Goal: Task Accomplishment & Management: Manage account settings

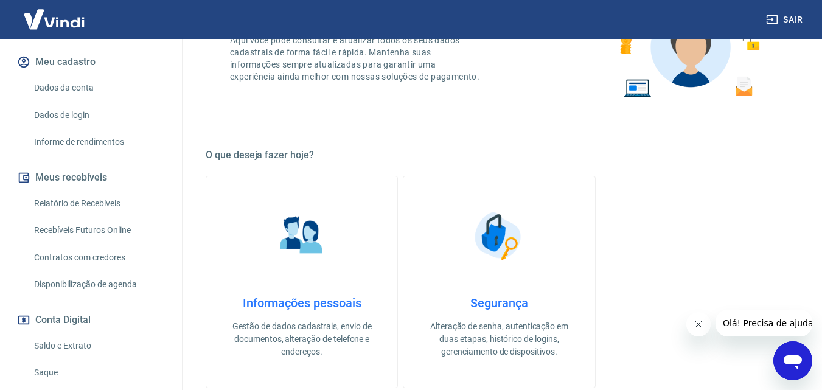
scroll to position [149, 0]
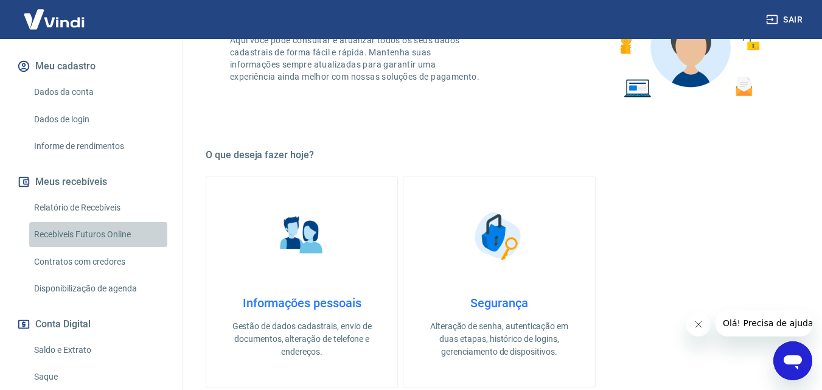
click at [107, 247] on link "Recebíveis Futuros Online" at bounding box center [98, 234] width 138 height 25
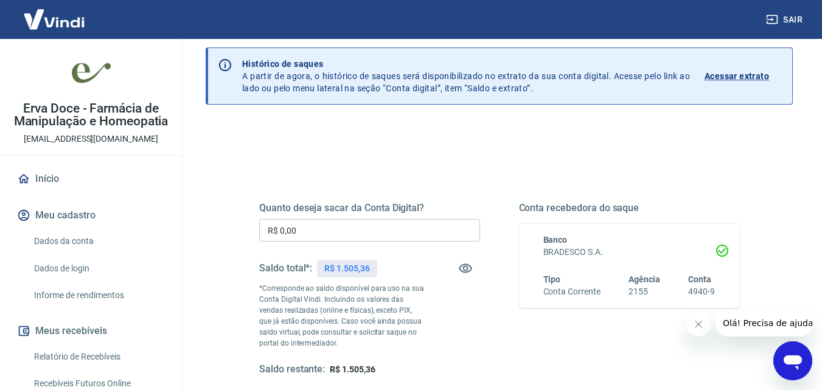
scroll to position [61, 0]
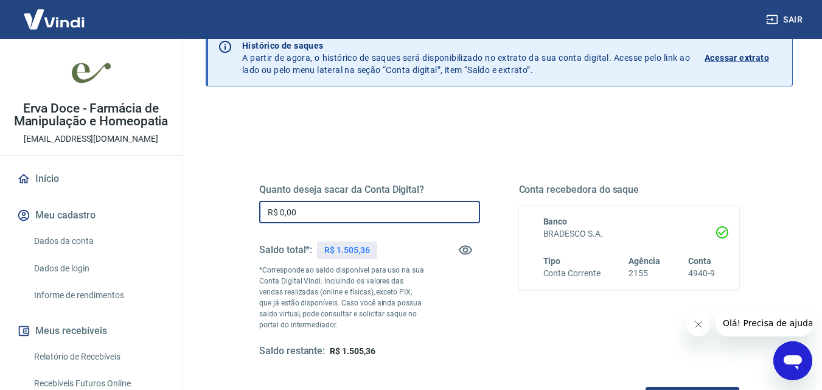
click at [327, 211] on input "R$ 0,00" at bounding box center [369, 212] width 221 height 23
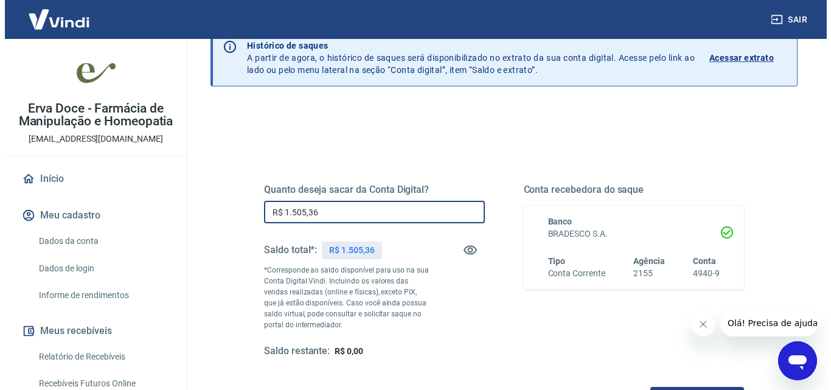
scroll to position [183, 0]
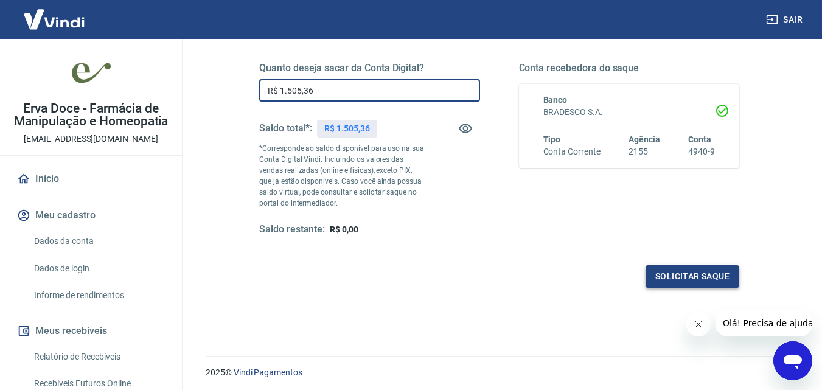
type input "R$ 1.505,36"
click at [680, 279] on button "Solicitar saque" at bounding box center [693, 276] width 94 height 23
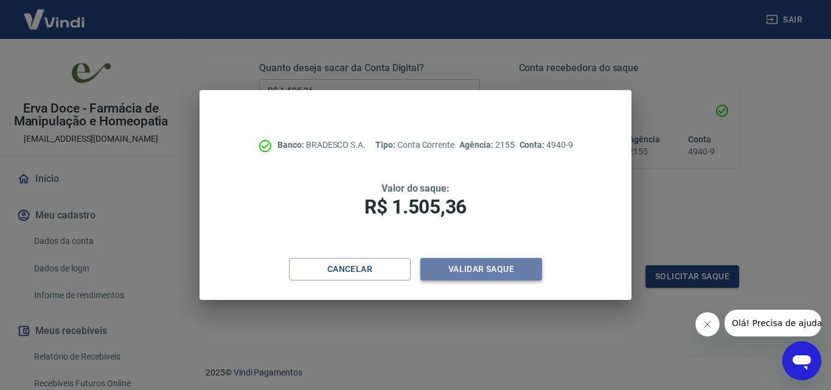
click at [530, 268] on button "Validar saque" at bounding box center [482, 269] width 122 height 23
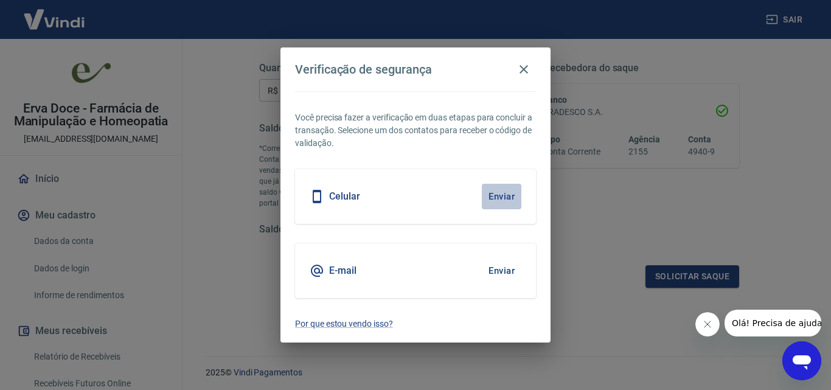
click at [505, 200] on button "Enviar" at bounding box center [502, 197] width 40 height 26
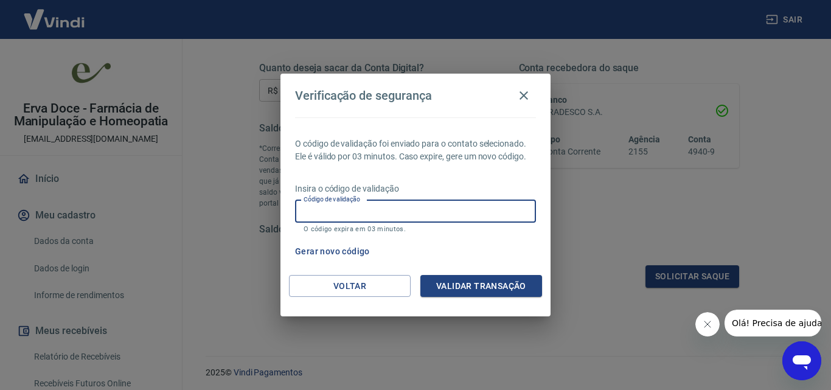
click at [508, 206] on input "Código de validação" at bounding box center [415, 211] width 241 height 23
type input "480522"
click at [505, 286] on button "Validar transação" at bounding box center [482, 286] width 122 height 23
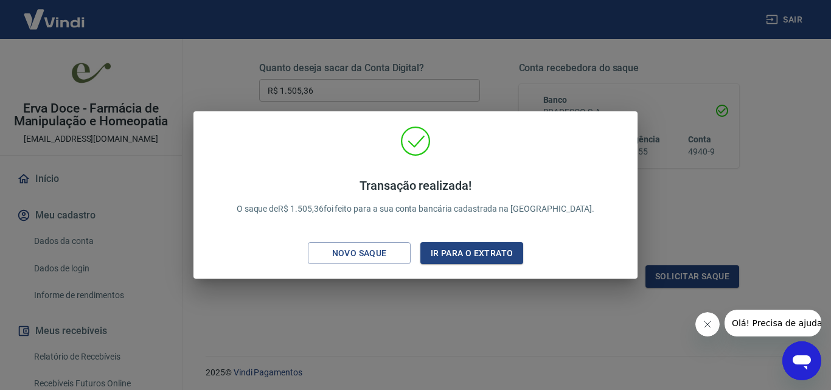
click at [415, 316] on div "Transação realizada! O saque de R$ 1.505,36 foi feito para a sua conta bancária…" at bounding box center [415, 195] width 831 height 390
